Goal: Complete application form

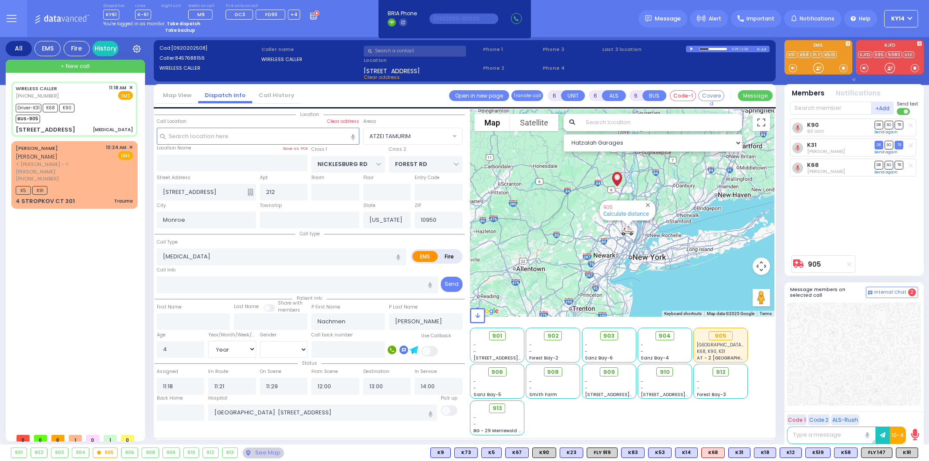
select select "ATZEI TAMURIM"
select select "Year"
select select "[DEMOGRAPHIC_DATA]"
select select
radio input "true"
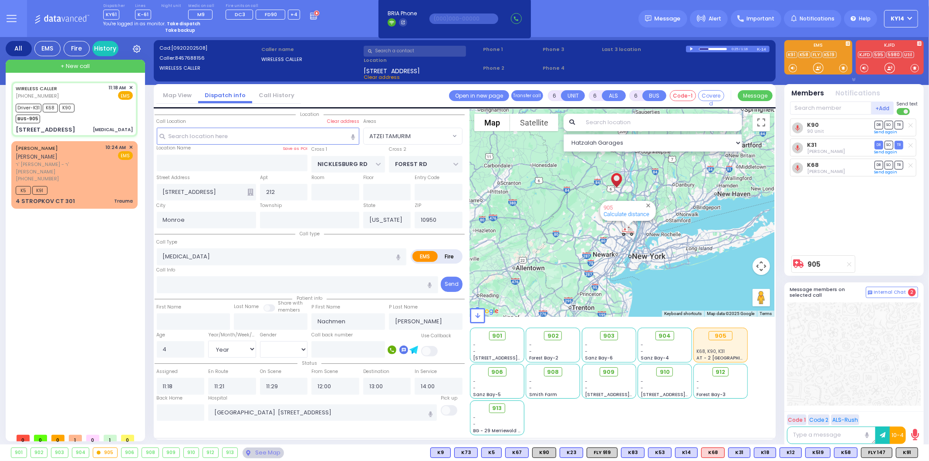
select select "Year"
select select "[DEMOGRAPHIC_DATA]"
select select "Hatzalah Garages"
select select "ATZEI TAMURIM"
select select
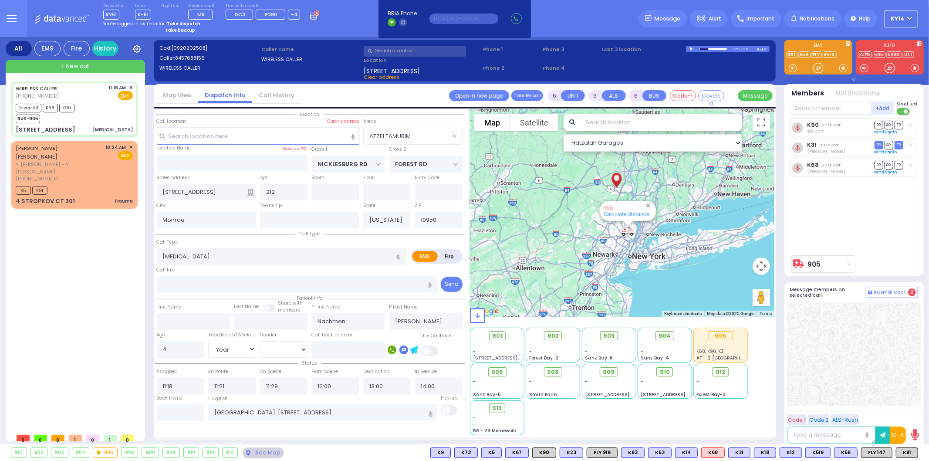
radio input "true"
select select "Year"
select select "[DEMOGRAPHIC_DATA]"
select select "Hatzalah Garages"
select select "ATZEI TAMURIM"
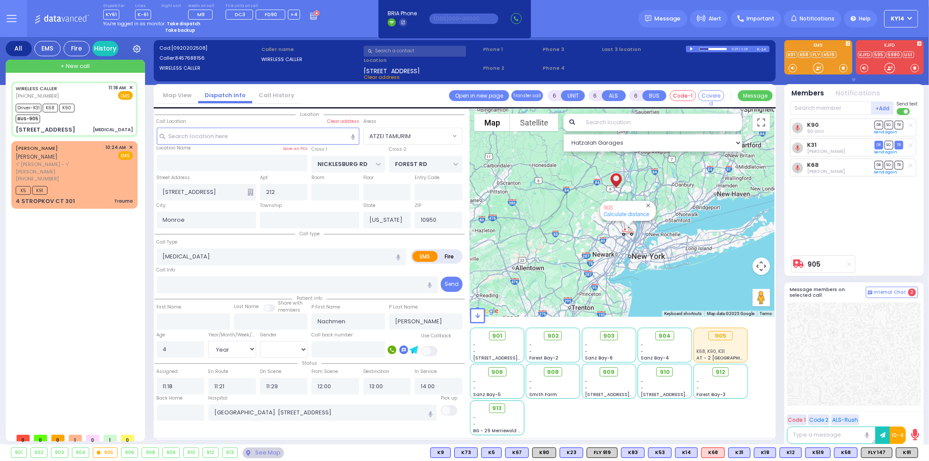
select select
radio input "true"
select select "Year"
select select "[DEMOGRAPHIC_DATA]"
select select "Hatzalah Garages"
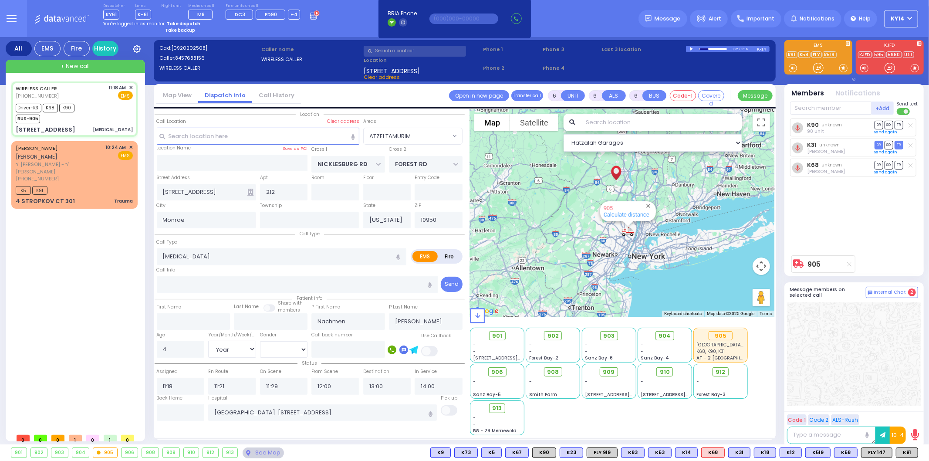
select select "ATZEI TAMURIM"
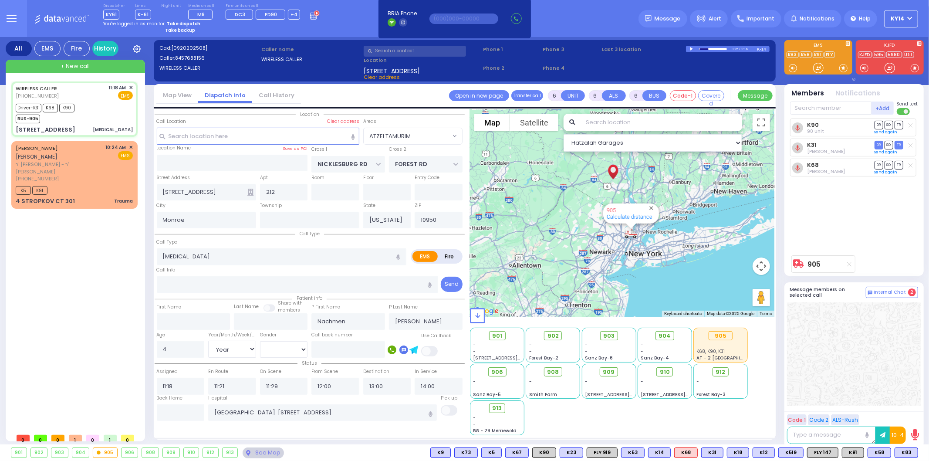
select select
radio input "true"
select select "Year"
select select "[DEMOGRAPHIC_DATA]"
select select "Hatzalah Garages"
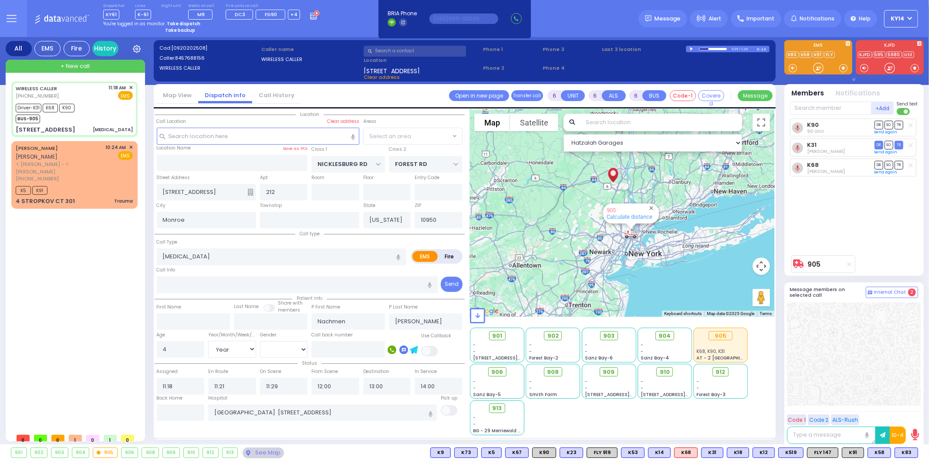
select select "ATZEI TAMURIM"
select select
radio input "true"
select select "Year"
select select "[DEMOGRAPHIC_DATA]"
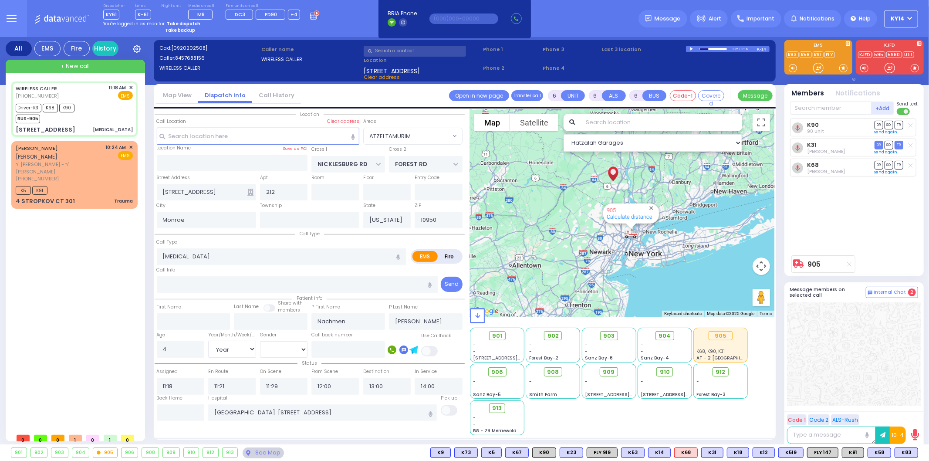
select select "Hatzalah Garages"
select select "ATZEI TAMURIM"
select select
radio input "true"
select select "Year"
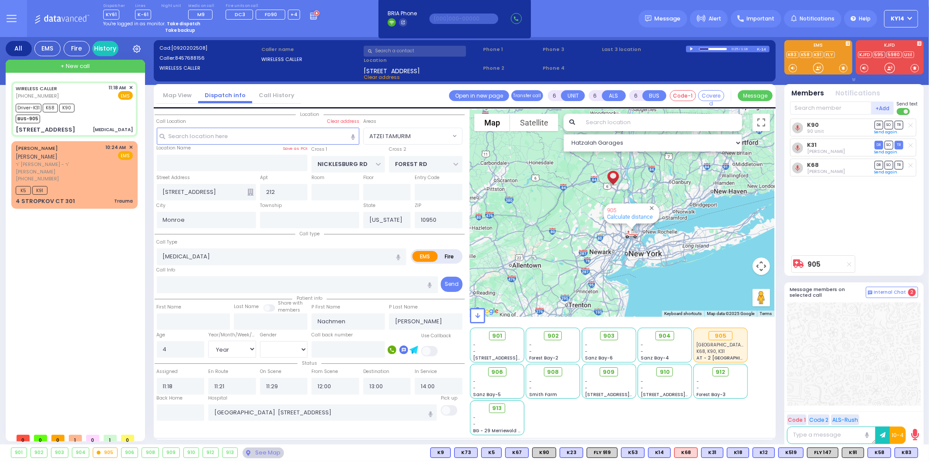
select select "[DEMOGRAPHIC_DATA]"
select select "Hatzalah Garages"
select select "ATZEI TAMURIM"
select select
radio input "true"
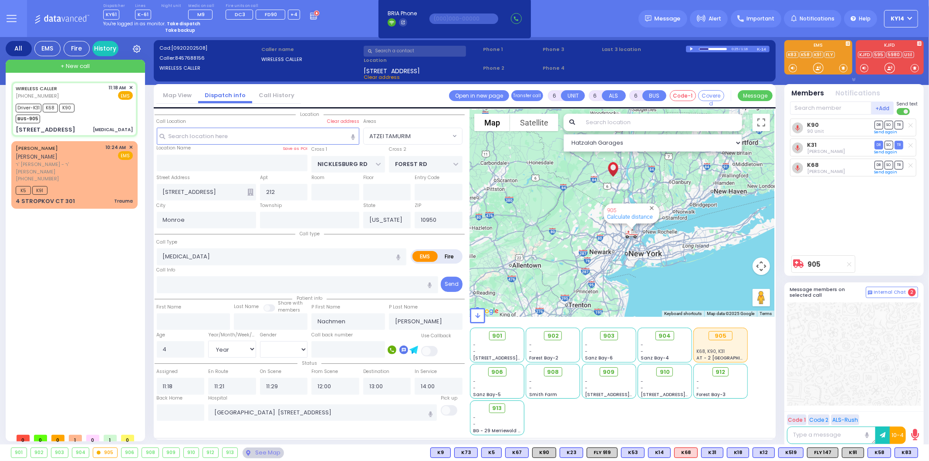
select select "Year"
select select "[DEMOGRAPHIC_DATA]"
select select "Hatzalah Garages"
select select "ATZEI TAMURIM"
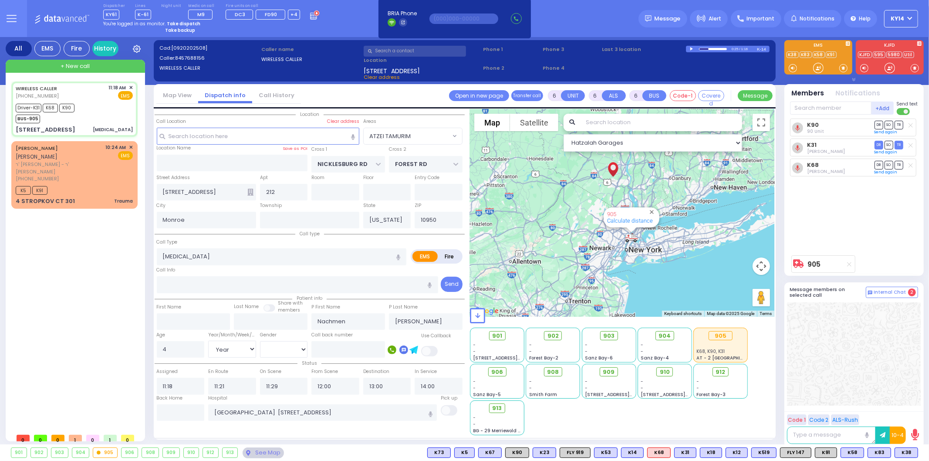
select select
radio input "true"
select select "Year"
select select "[DEMOGRAPHIC_DATA]"
select select "Hatzalah Garages"
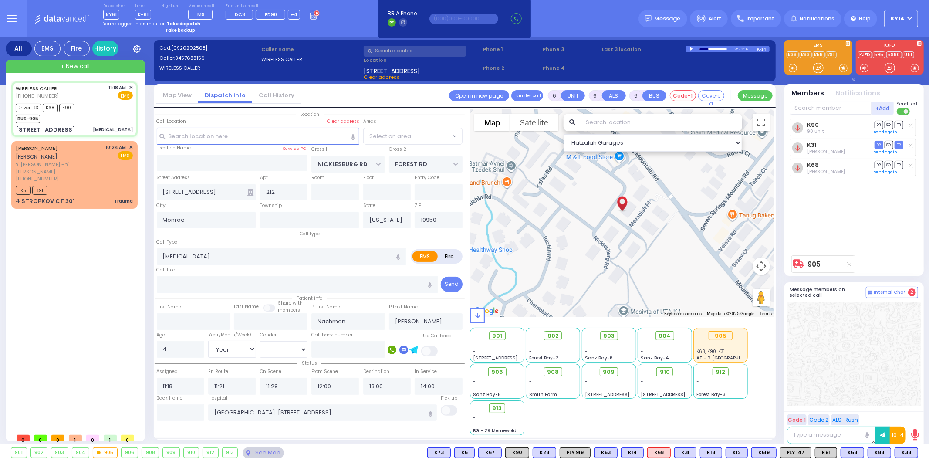
select select "ATZEI TAMURIM"
select select
radio input "true"
select select "Year"
select select "[DEMOGRAPHIC_DATA]"
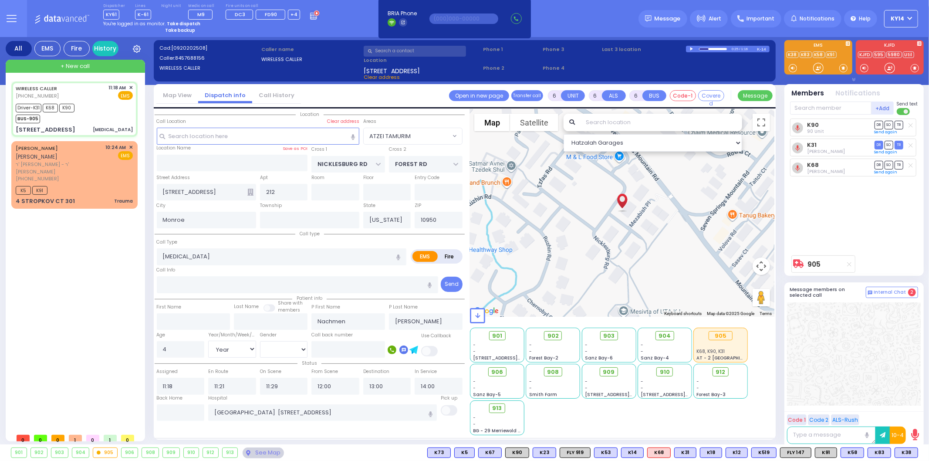
select select "Hatzalah Garages"
select select "ATZEI TAMURIM"
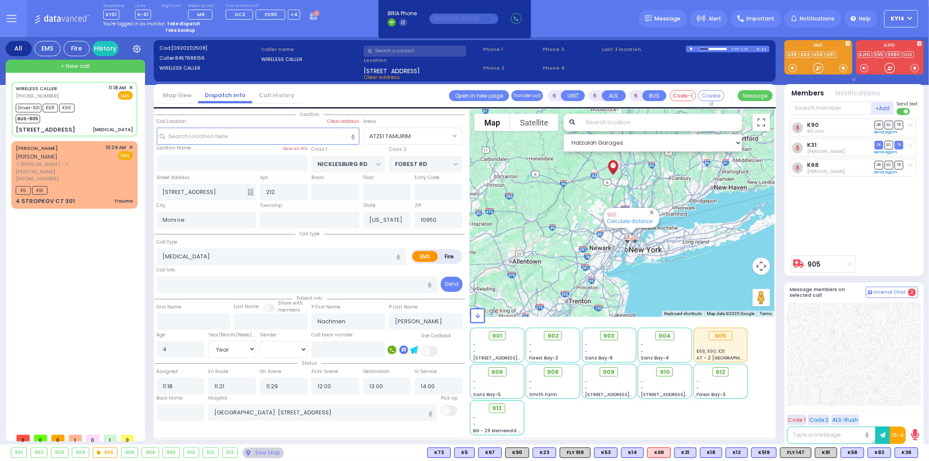
select select
radio input "true"
select select "Year"
select select "[DEMOGRAPHIC_DATA]"
select select "Hatzalah Garages"
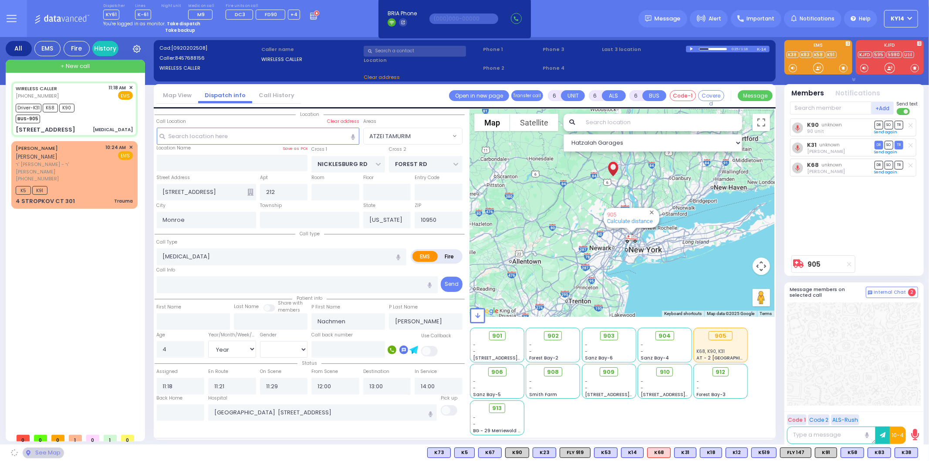
select select "ATZEI TAMURIM"
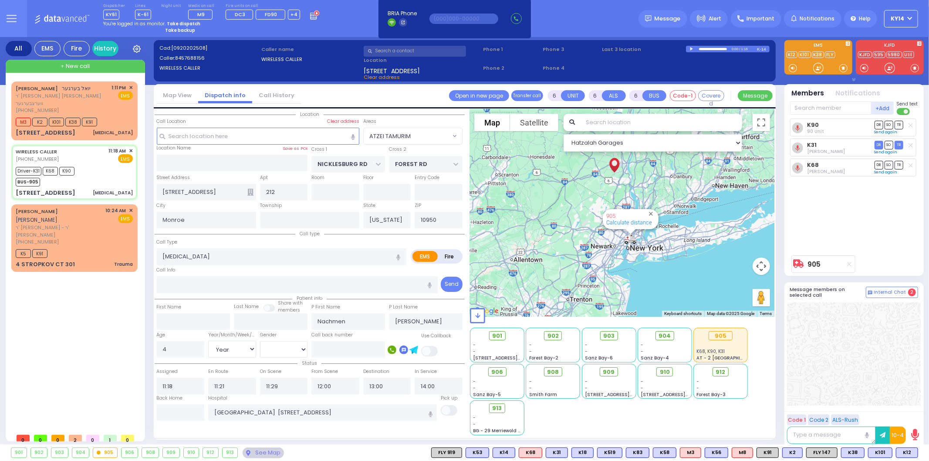
select select
radio input "true"
select select "Year"
select select "[DEMOGRAPHIC_DATA]"
select select "Hatzalah Garages"
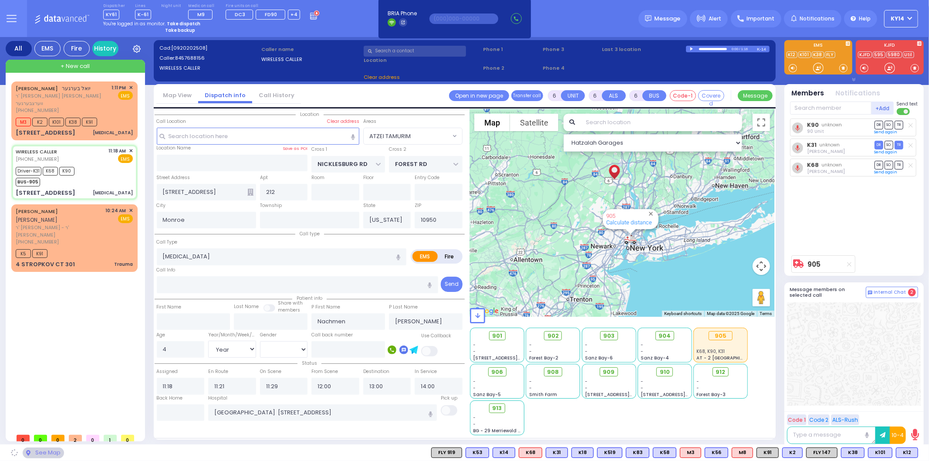
select select "ATZEI TAMURIM"
select select
radio input "true"
select select "Year"
select select "[DEMOGRAPHIC_DATA]"
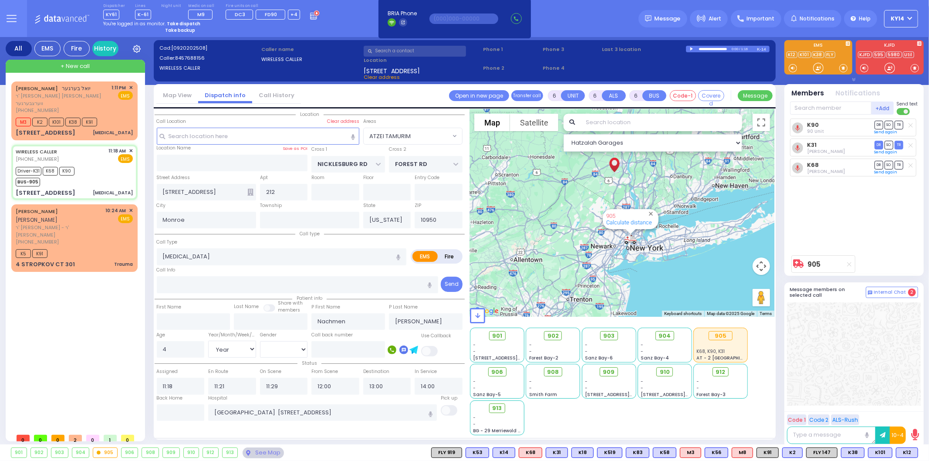
select select "Hatzalah Garages"
select select
radio input "true"
select select "Year"
select select "[DEMOGRAPHIC_DATA]"
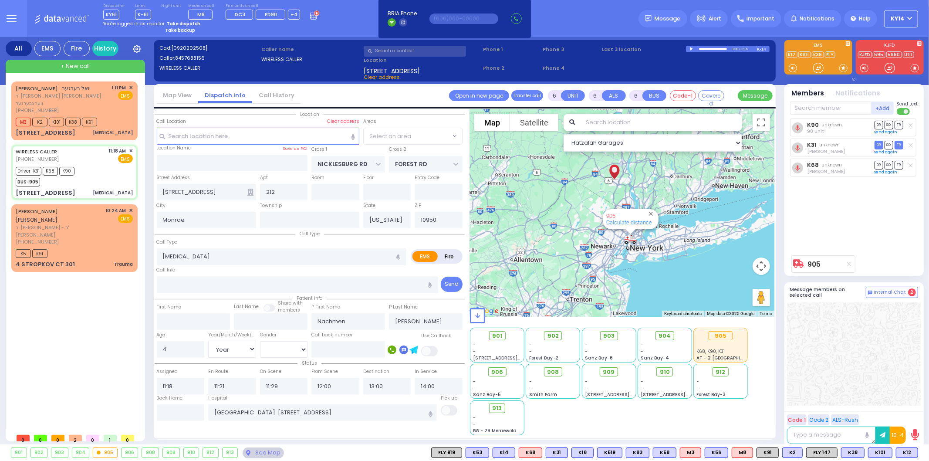
select select "ATZEI TAMURIM"
select select "Hatzalah Garages"
select select "ATZEI TAMURIM"
select select
radio input "true"
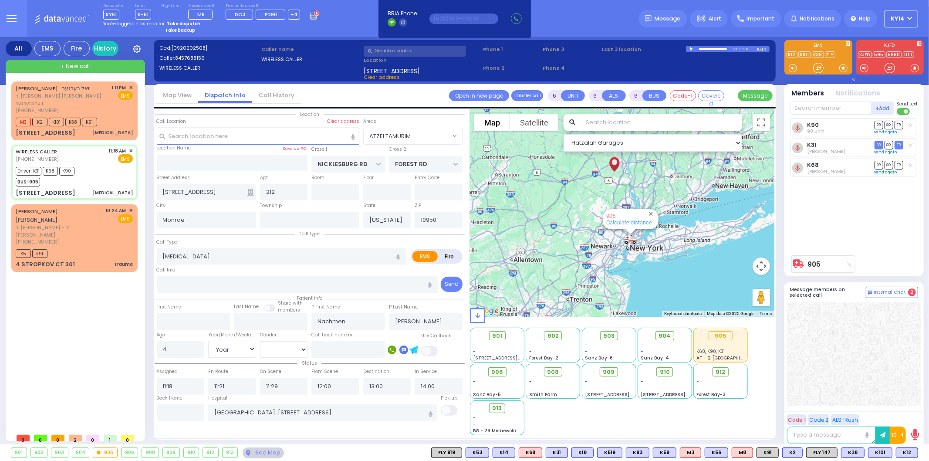
select select "Year"
select select "[DEMOGRAPHIC_DATA]"
select select "Hatzalah Garages"
select select "ATZEI TAMURIM"
select select
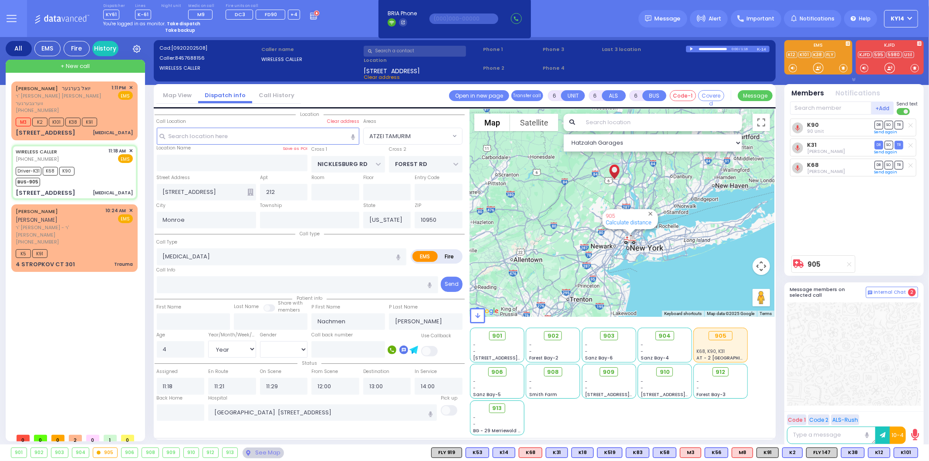
radio input "true"
select select "Year"
select select "[DEMOGRAPHIC_DATA]"
select select "Hatzalah Garages"
select select "ATZEI TAMURIM"
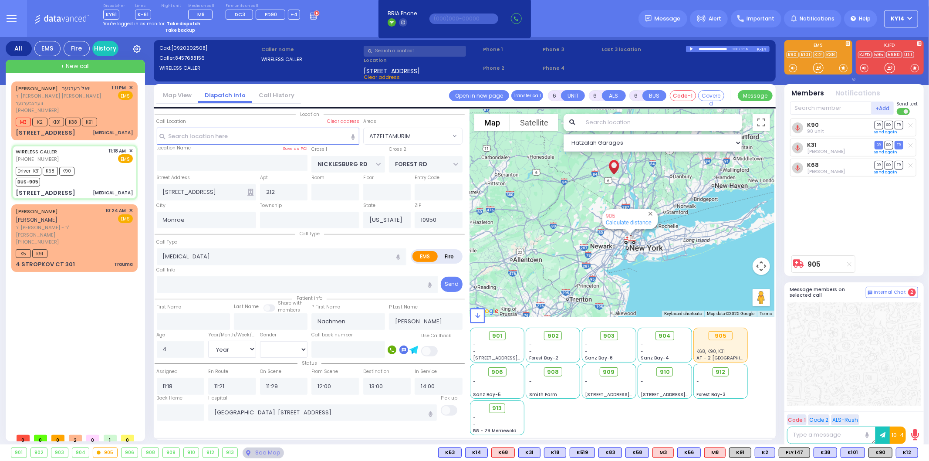
select select
radio input "true"
select select "Year"
select select "[DEMOGRAPHIC_DATA]"
select select "Hatzalah Garages"
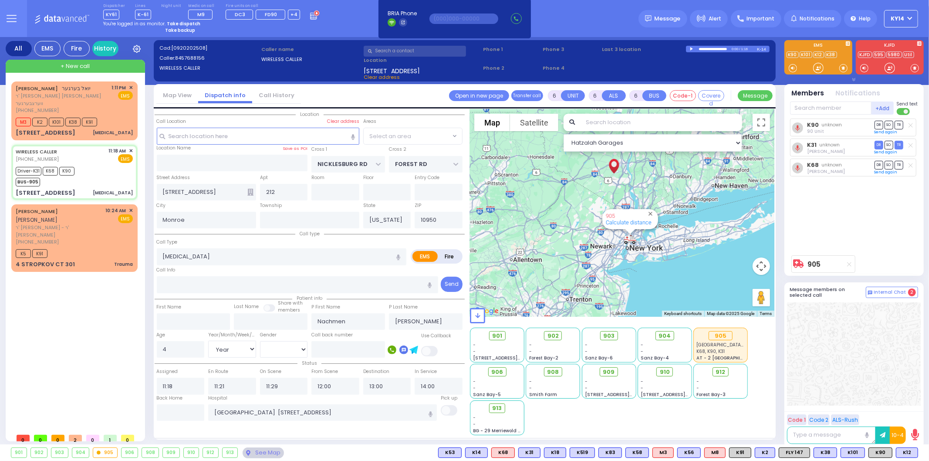
select select "ATZEI TAMURIM"
select select
radio input "true"
select select "Year"
select select "[DEMOGRAPHIC_DATA]"
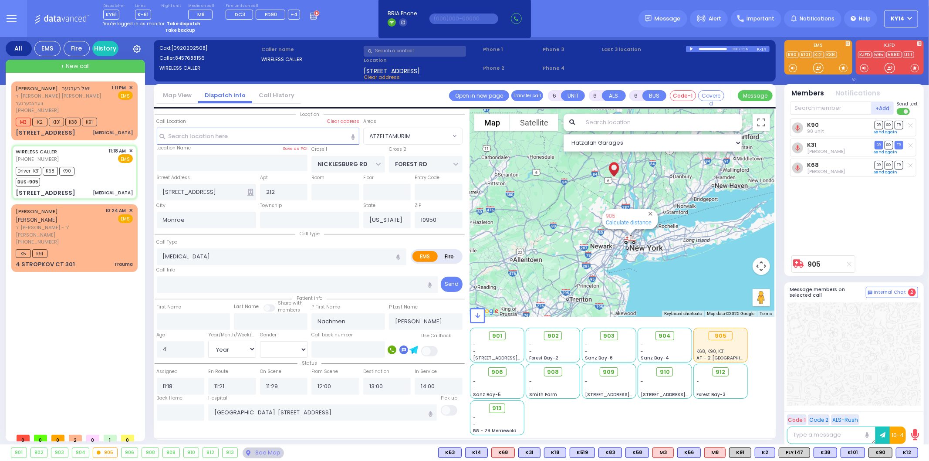
select select "Hatzalah Garages"
select select "ATZEI TAMURIM"
select select "Year"
select select "[DEMOGRAPHIC_DATA]"
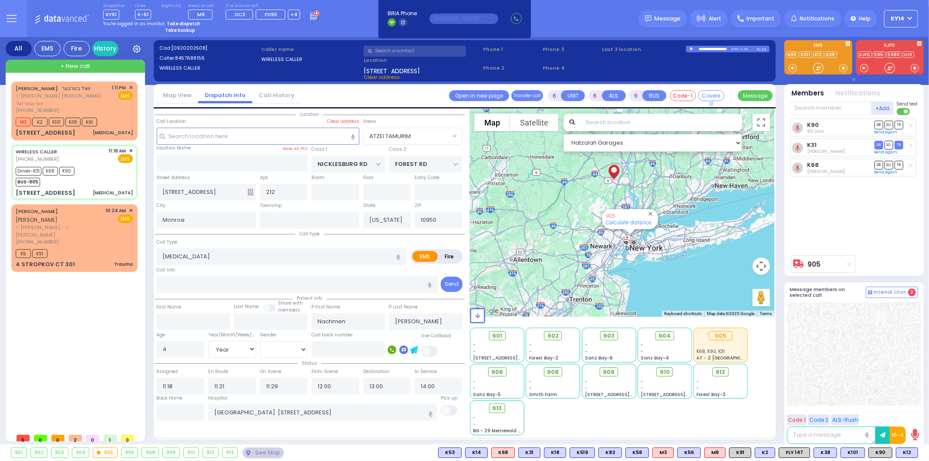
select select
radio input "true"
select select "Year"
select select "[DEMOGRAPHIC_DATA]"
select select "Hatzalah Garages"
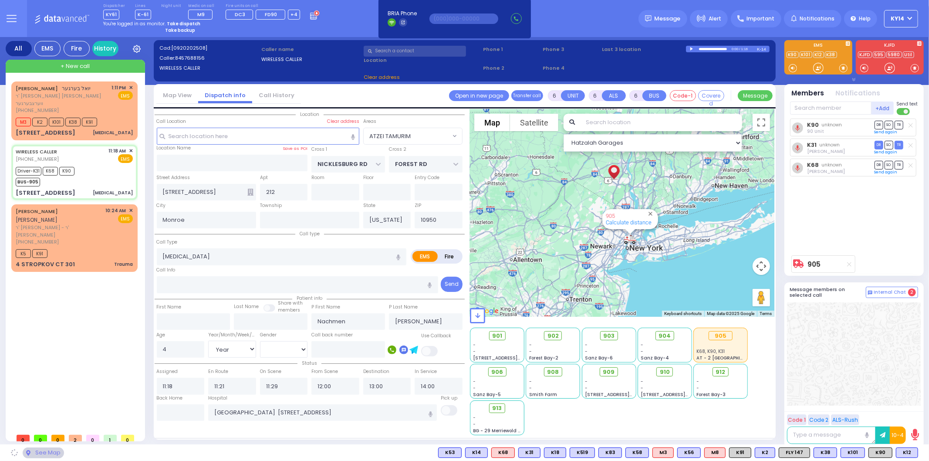
select select "ATZEI TAMURIM"
